Goal: Information Seeking & Learning: Learn about a topic

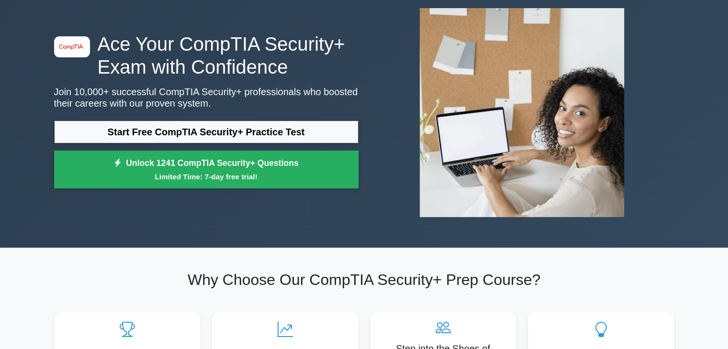
scroll to position [54, 0]
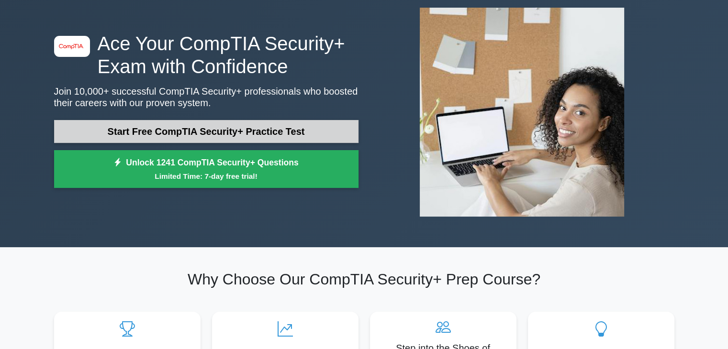
click at [208, 124] on link "Start Free CompTIA Security+ Practice Test" at bounding box center [206, 131] width 304 height 23
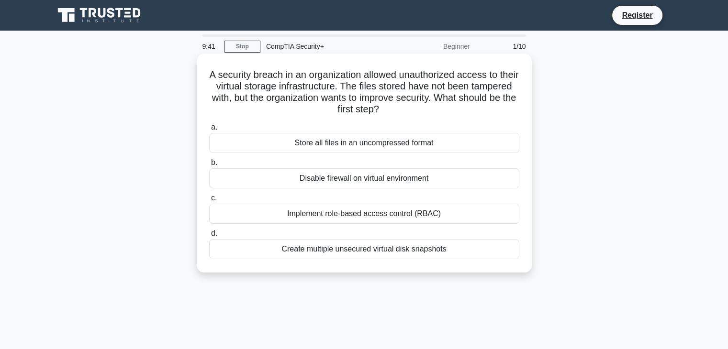
click at [333, 219] on div "Implement role-based access control (RBAC)" at bounding box center [364, 214] width 310 height 20
click at [209, 202] on input "c. Implement role-based access control (RBAC)" at bounding box center [209, 198] width 0 height 6
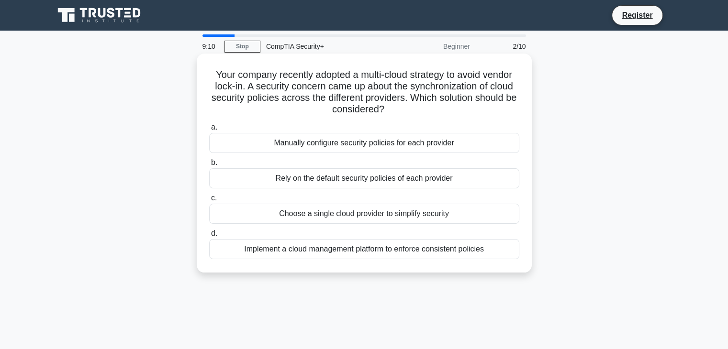
click at [330, 250] on div "Implement a cloud management platform to enforce consistent policies" at bounding box center [364, 249] width 310 height 20
click at [209, 237] on input "d. Implement a cloud management platform to enforce consistent policies" at bounding box center [209, 234] width 0 height 6
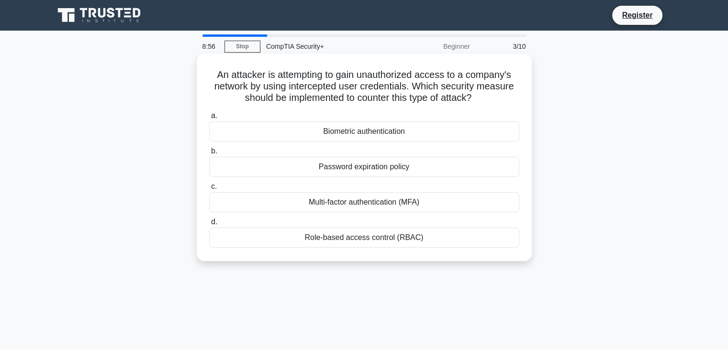
click at [360, 201] on div "Multi-factor authentication (MFA)" at bounding box center [364, 202] width 310 height 20
click at [209, 190] on input "c. Multi-factor authentication (MFA)" at bounding box center [209, 187] width 0 height 6
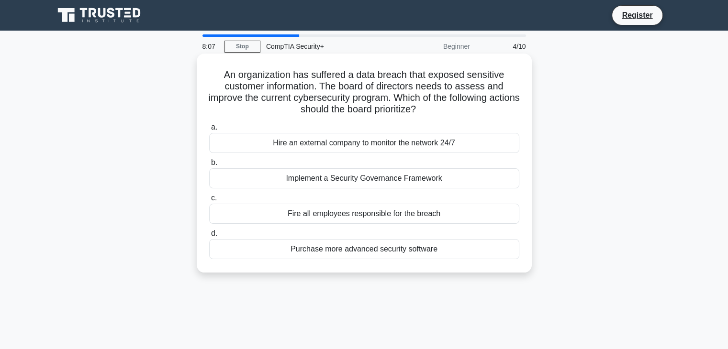
click at [364, 179] on div "Implement a Security Governance Framework" at bounding box center [364, 179] width 310 height 20
click at [209, 166] on input "b. Implement a Security Governance Framework" at bounding box center [209, 163] width 0 height 6
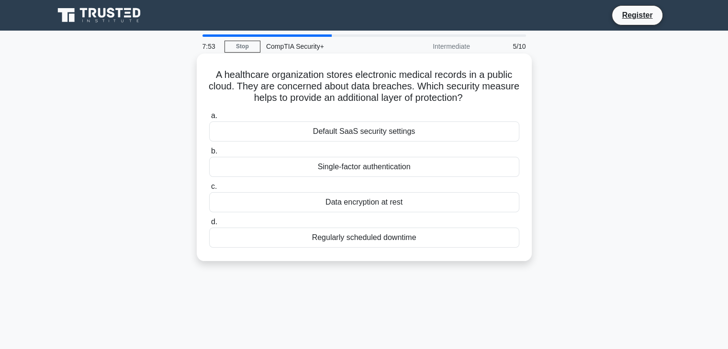
click at [349, 206] on div "Data encryption at rest" at bounding box center [364, 202] width 310 height 20
click at [209, 190] on input "c. Data encryption at rest" at bounding box center [209, 187] width 0 height 6
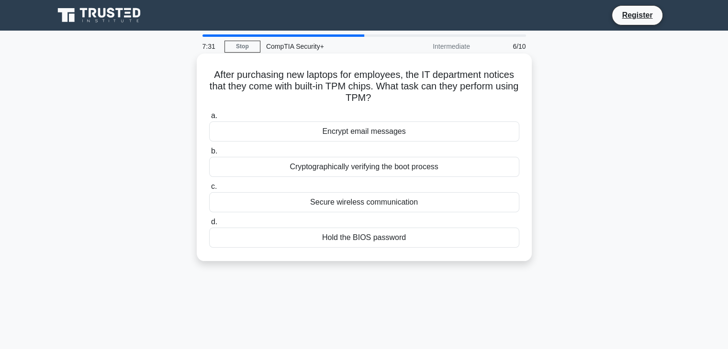
click at [351, 187] on label "c. Secure wireless communication" at bounding box center [364, 197] width 310 height 32
click at [209, 187] on input "c. Secure wireless communication" at bounding box center [209, 187] width 0 height 6
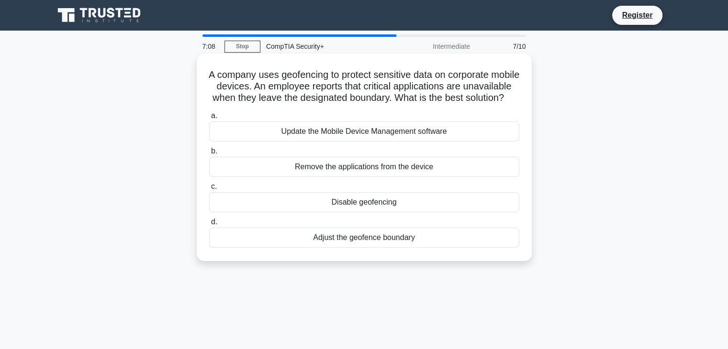
click at [345, 248] on div "Adjust the geofence boundary" at bounding box center [364, 238] width 310 height 20
click at [209, 225] on input "d. Adjust the geofence boundary" at bounding box center [209, 222] width 0 height 6
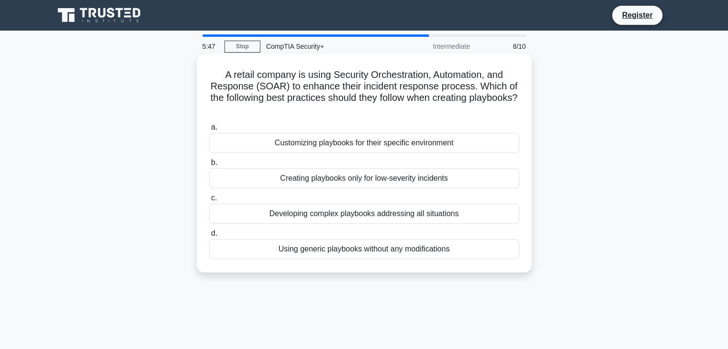
click at [345, 144] on div "Customizing playbooks for their specific environment" at bounding box center [364, 143] width 310 height 20
click at [209, 131] on input "a. Customizing playbooks for their specific environment" at bounding box center [209, 127] width 0 height 6
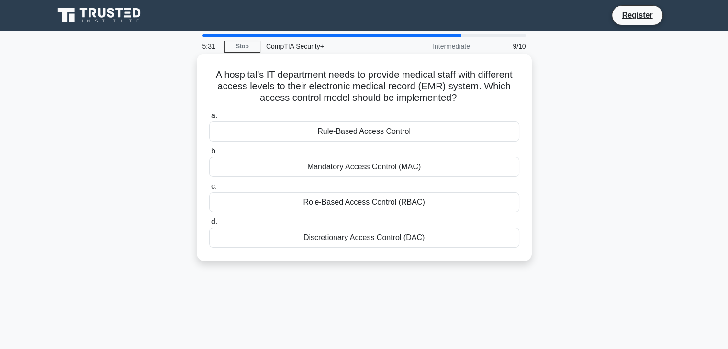
click at [346, 241] on div "Discretionary Access Control (DAC)" at bounding box center [364, 238] width 310 height 20
click at [209, 225] on input "d. Discretionary Access Control (DAC)" at bounding box center [209, 222] width 0 height 6
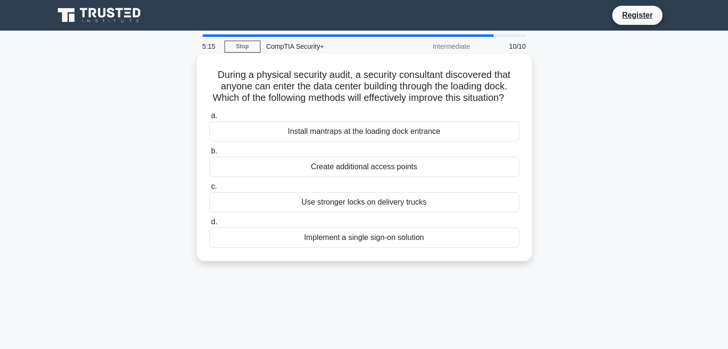
click at [358, 142] on div "Install mantraps at the loading dock entrance" at bounding box center [364, 132] width 310 height 20
click at [209, 119] on input "a. Install mantraps at the loading dock entrance" at bounding box center [209, 116] width 0 height 6
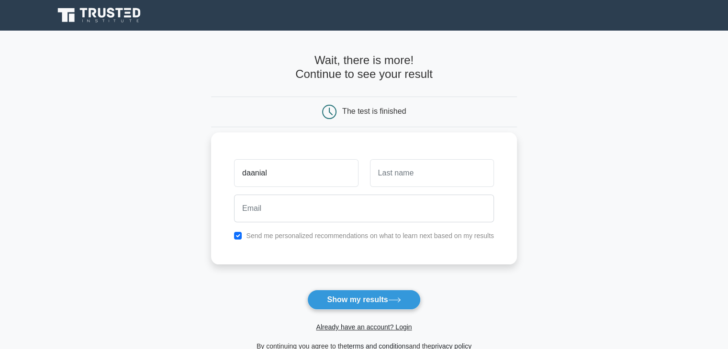
type input "daanial"
type input "nazir"
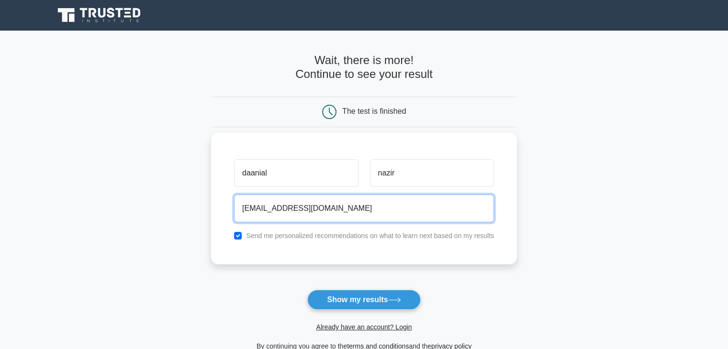
type input "nazirdaanial@gmail.com"
click at [307, 290] on button "Show my results" at bounding box center [363, 300] width 113 height 20
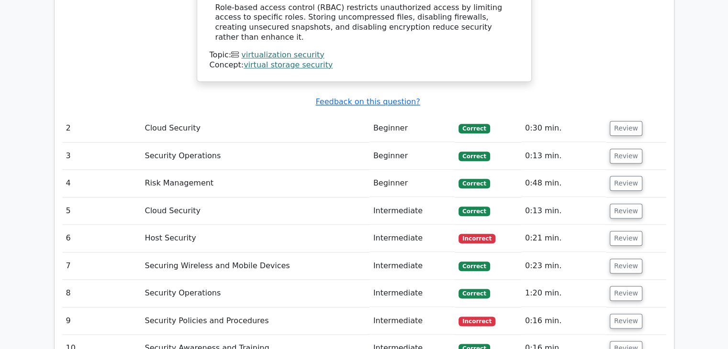
scroll to position [1090, 0]
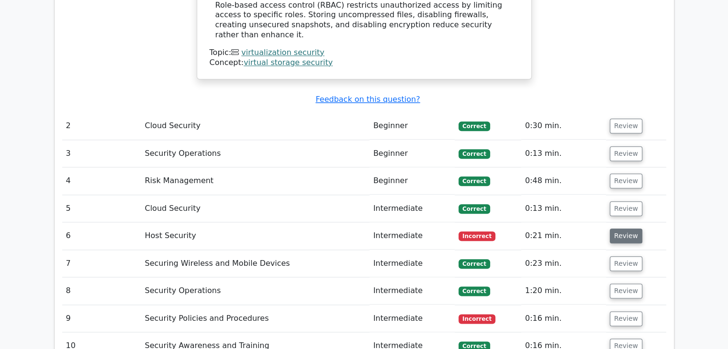
click at [618, 229] on button "Review" at bounding box center [626, 236] width 33 height 15
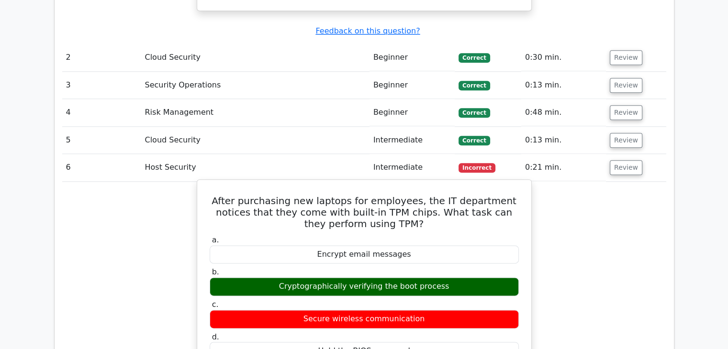
scroll to position [1159, 0]
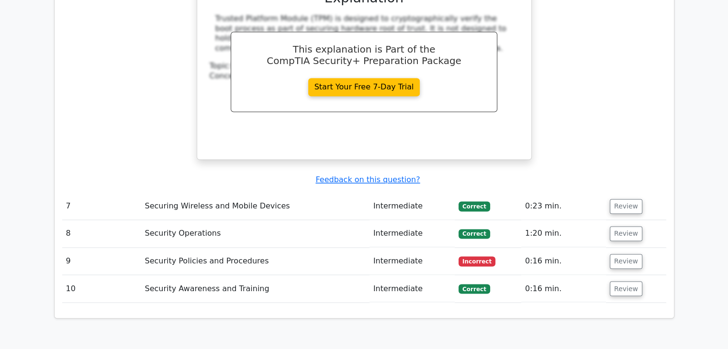
scroll to position [1561, 0]
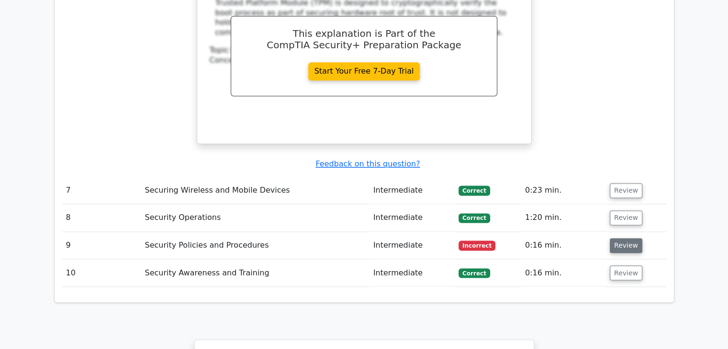
click at [625, 238] on button "Review" at bounding box center [626, 245] width 33 height 15
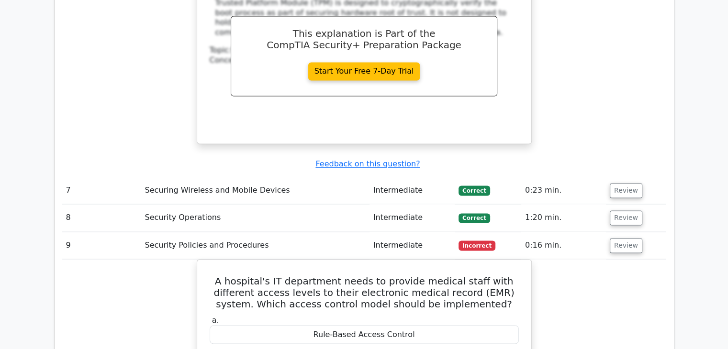
click at [470, 241] on span "Incorrect" at bounding box center [477, 246] width 37 height 10
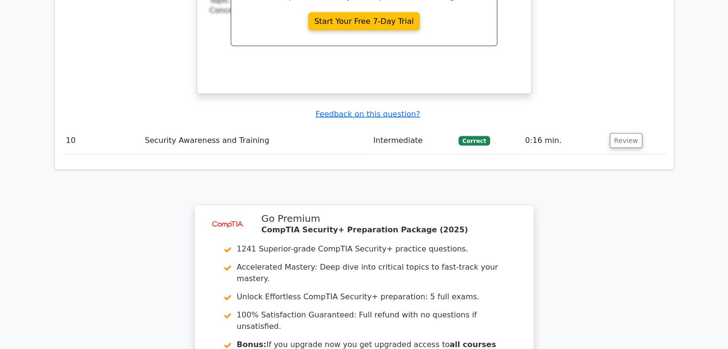
scroll to position [2292, 0]
